Goal: Entertainment & Leisure: Consume media (video, audio)

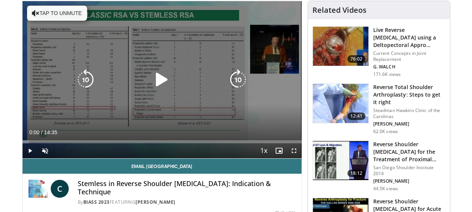
scroll to position [38, 0]
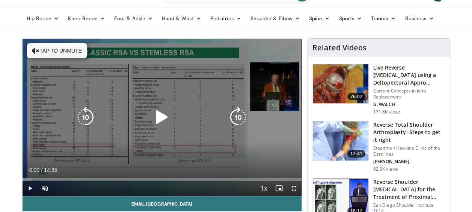
click at [161, 108] on icon "Video Player" at bounding box center [161, 117] width 21 height 21
click at [40, 49] on button "Tap to unmute" at bounding box center [57, 50] width 60 height 15
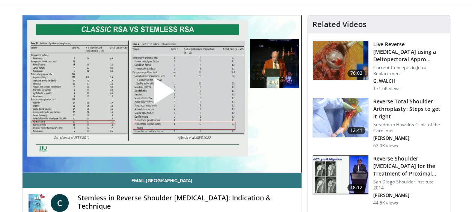
scroll to position [75, 0]
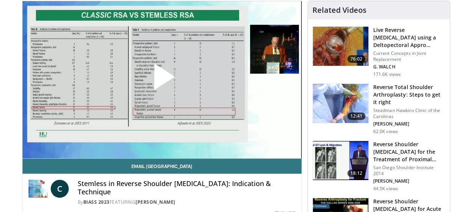
click at [162, 80] on span "Video Player" at bounding box center [162, 80] width 0 height 0
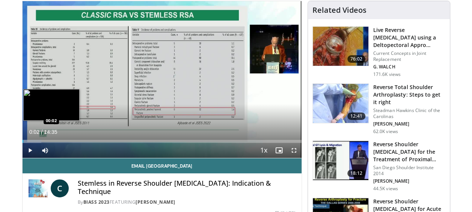
click at [23, 140] on div "Loaded : 6.79% 00:02 00:02" at bounding box center [162, 141] width 279 height 3
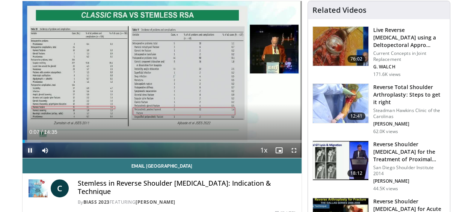
click at [31, 150] on span "Video Player" at bounding box center [30, 150] width 15 height 15
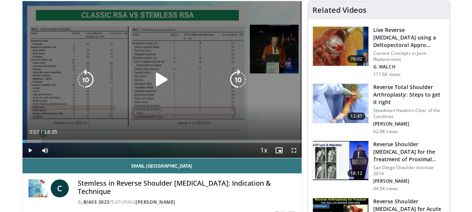
click at [160, 78] on icon "Video Player" at bounding box center [161, 79] width 21 height 21
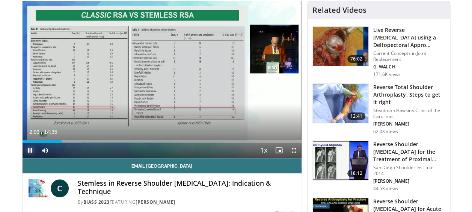
click at [30, 151] on span "Video Player" at bounding box center [30, 150] width 15 height 15
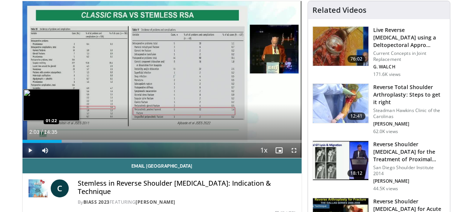
click at [48, 140] on div "Loaded : 21.52% 02:03 01:22" at bounding box center [162, 141] width 279 height 3
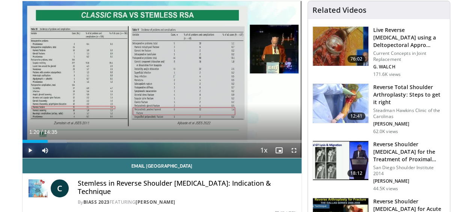
click at [32, 149] on span "Video Player" at bounding box center [30, 150] width 15 height 15
click at [30, 151] on span "Video Player" at bounding box center [30, 150] width 15 height 15
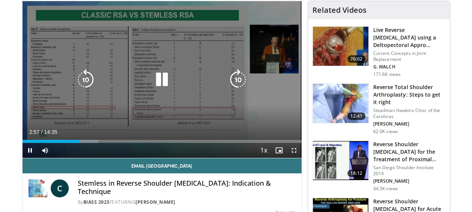
click at [158, 79] on icon "Video Player" at bounding box center [161, 79] width 21 height 21
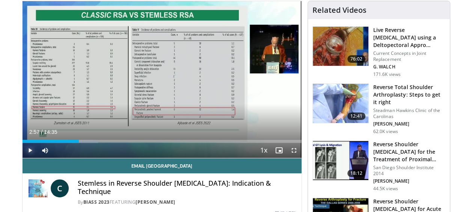
click at [29, 149] on span "Video Player" at bounding box center [30, 150] width 15 height 15
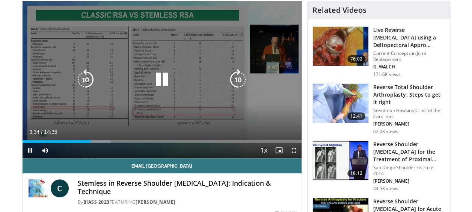
click at [157, 72] on icon "Video Player" at bounding box center [161, 79] width 21 height 21
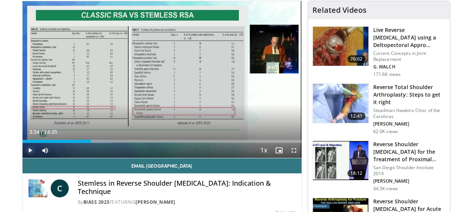
click at [30, 152] on span "Video Player" at bounding box center [30, 150] width 15 height 15
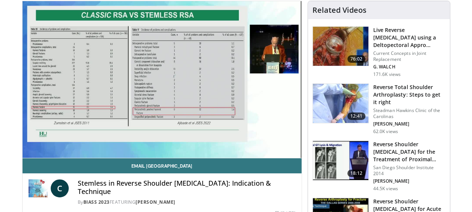
click at [30, 152] on div "10 seconds Tap to unmute" at bounding box center [162, 79] width 279 height 157
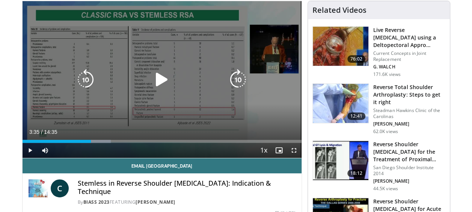
click at [159, 79] on icon "Video Player" at bounding box center [161, 79] width 21 height 21
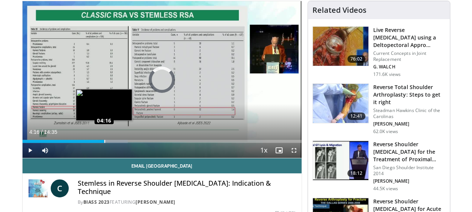
click at [104, 140] on div "Loaded : 37.71% 04:16 04:16" at bounding box center [162, 141] width 279 height 3
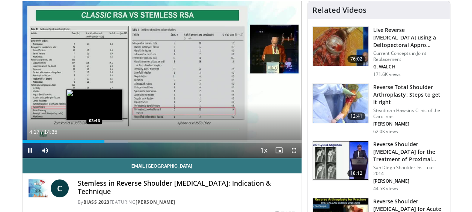
click at [94, 142] on div "04:17" at bounding box center [64, 141] width 82 height 3
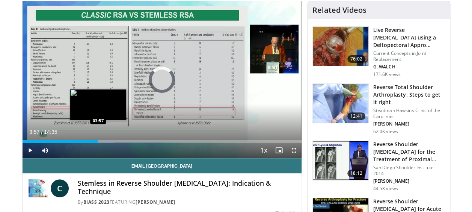
click at [98, 140] on div "Progress Bar" at bounding box center [102, 141] width 21 height 3
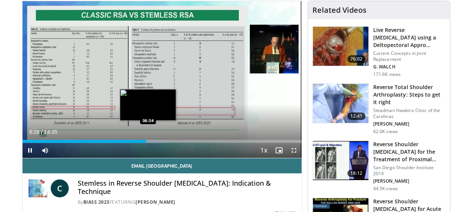
click at [148, 140] on div "Loaded : 51.42% 06:28 06:34" at bounding box center [162, 141] width 279 height 3
click at [152, 141] on div "Loaded : 52.57% 06:39 06:47" at bounding box center [162, 141] width 279 height 3
click at [154, 140] on div "Progress Bar" at bounding box center [156, 141] width 26 height 3
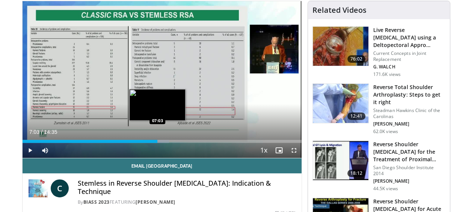
click at [157, 140] on div "Progress Bar" at bounding box center [156, 141] width 26 height 3
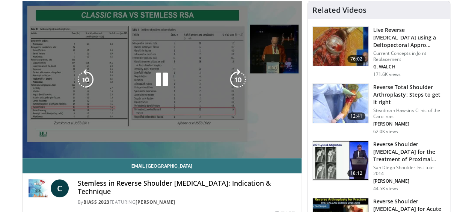
click at [164, 155] on div "Progress Bar" at bounding box center [160, 156] width 24 height 3
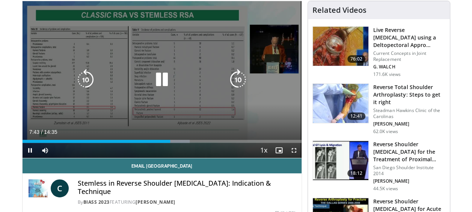
click at [157, 75] on icon "Video Player" at bounding box center [161, 79] width 21 height 21
click at [152, 83] on icon "Video Player" at bounding box center [161, 79] width 21 height 21
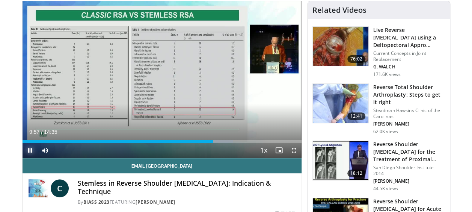
click at [28, 152] on span "Video Player" at bounding box center [30, 150] width 15 height 15
click at [29, 149] on span "Video Player" at bounding box center [30, 150] width 15 height 15
click at [33, 150] on span "Video Player" at bounding box center [30, 150] width 15 height 15
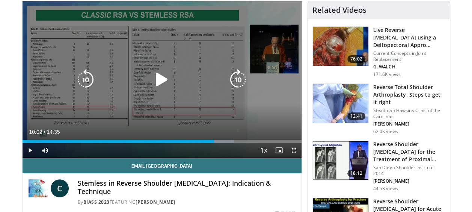
click at [162, 80] on icon "Video Player" at bounding box center [161, 79] width 21 height 21
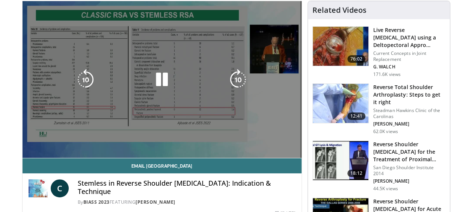
click at [27, 152] on div "10 seconds Tap to unmute" at bounding box center [162, 79] width 279 height 157
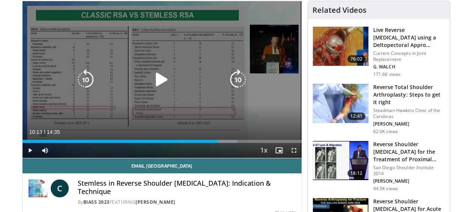
click at [157, 79] on icon "Video Player" at bounding box center [161, 79] width 21 height 21
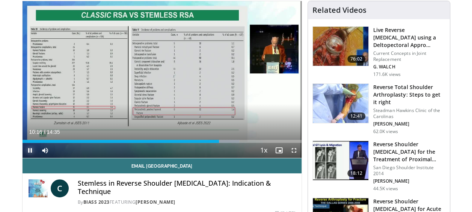
click at [29, 151] on span "Video Player" at bounding box center [30, 150] width 15 height 15
click at [32, 150] on span "Video Player" at bounding box center [30, 150] width 15 height 15
click at [28, 150] on span "Video Player" at bounding box center [30, 150] width 15 height 15
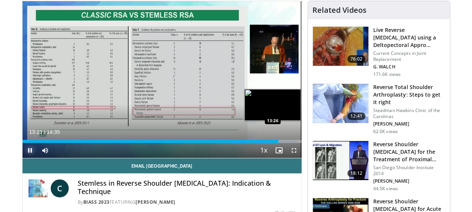
click at [280, 140] on div "Loaded : 98.53% 13:23 13:26" at bounding box center [162, 141] width 279 height 3
click at [284, 140] on div "Progress Bar" at bounding box center [285, 141] width 30 height 3
click at [288, 141] on div "Progress Bar" at bounding box center [288, 141] width 27 height 3
click at [291, 141] on div "Loaded : 100.00% 13:54 14:04" at bounding box center [162, 141] width 279 height 3
click at [296, 140] on div "Progress Bar" at bounding box center [288, 141] width 27 height 3
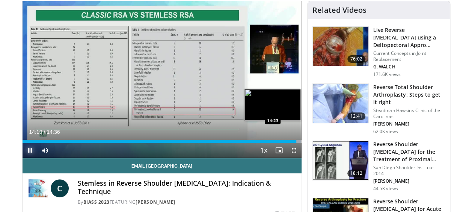
click at [298, 140] on div "Progress Bar" at bounding box center [288, 141] width 27 height 3
click at [299, 140] on div "Loaded : 100.00% 14:23 14:27" at bounding box center [162, 141] width 279 height 3
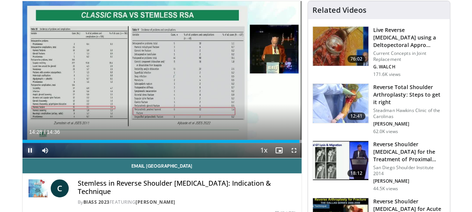
click at [28, 153] on span "Video Player" at bounding box center [30, 150] width 15 height 15
